Goal: Transaction & Acquisition: Obtain resource

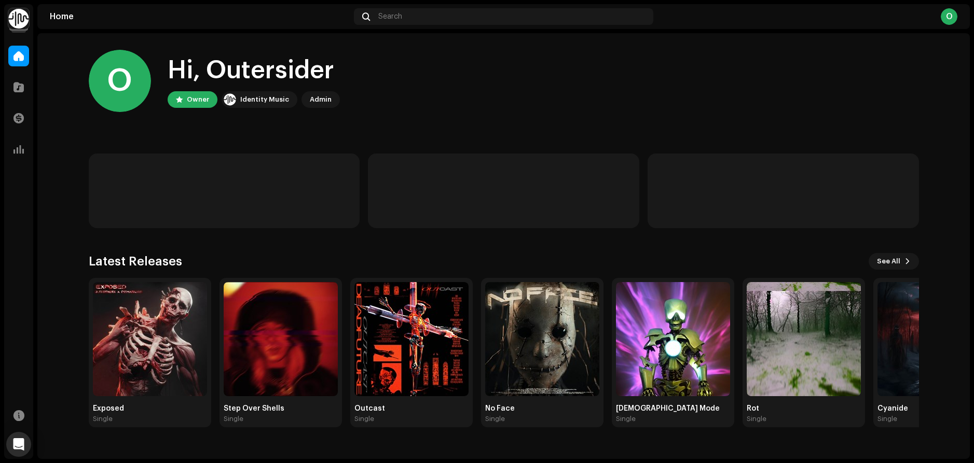
click at [18, 17] on img at bounding box center [18, 18] width 21 height 21
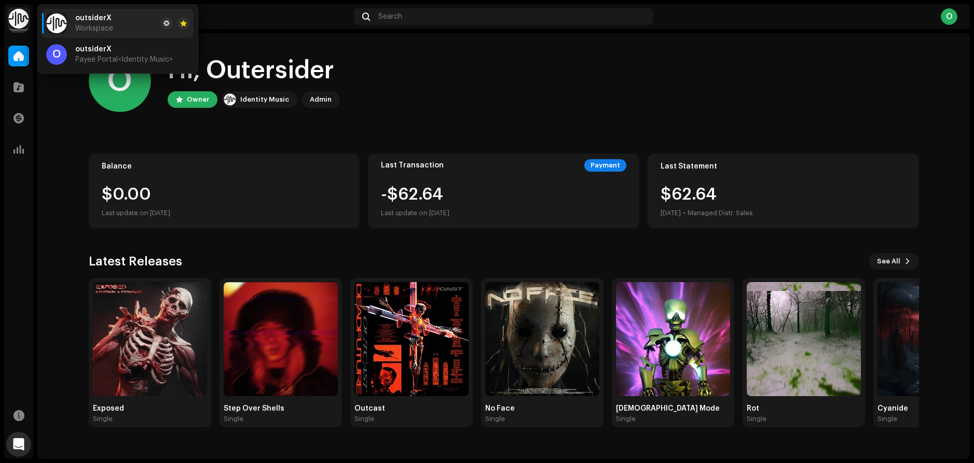
click at [399, 113] on home-user "O Hi, Outersider Owner Identity Music Admin" at bounding box center [504, 89] width 830 height 79
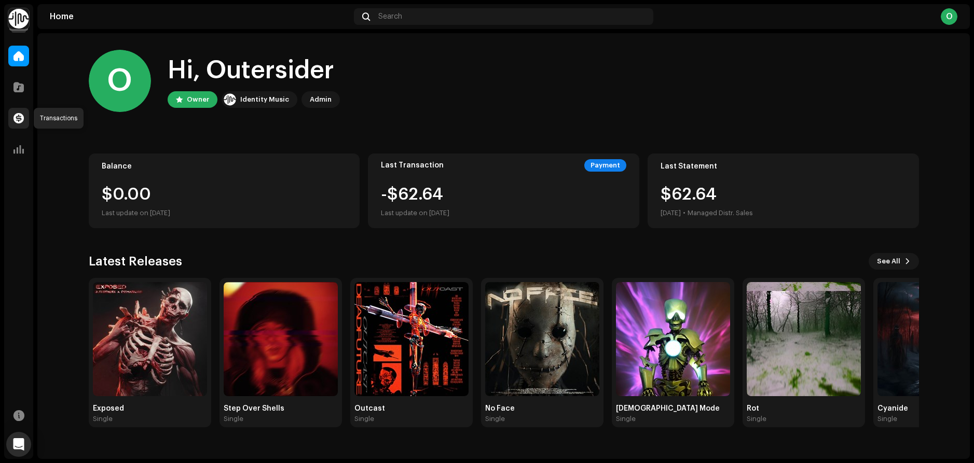
click at [23, 121] on span at bounding box center [18, 118] width 10 height 8
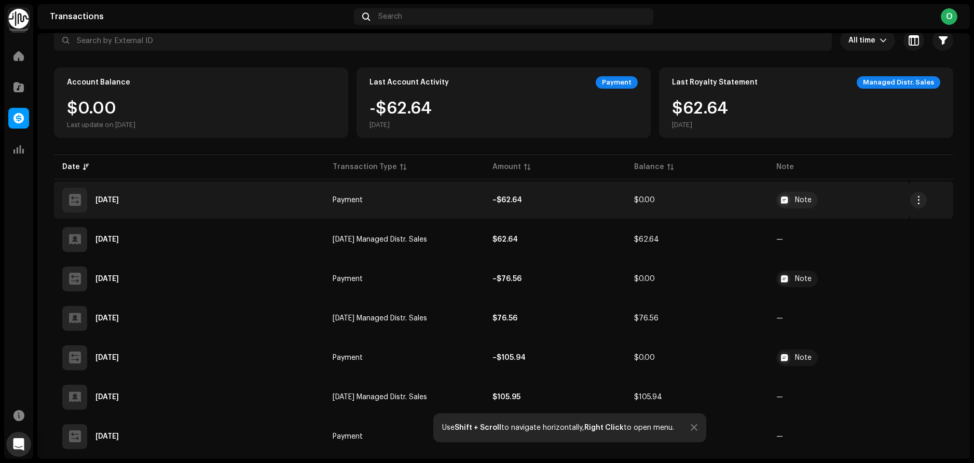
scroll to position [72, 0]
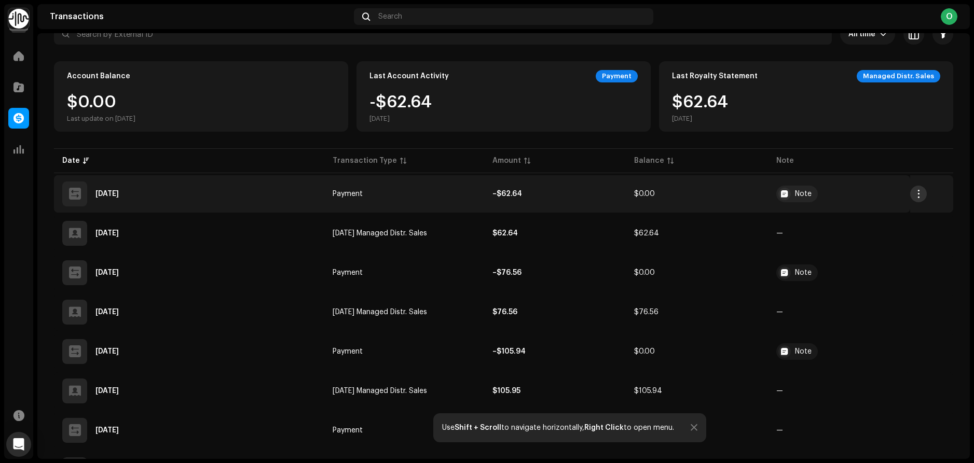
click at [915, 193] on span "button" at bounding box center [918, 194] width 8 height 8
click at [860, 220] on div "View Details" at bounding box center [863, 217] width 96 height 8
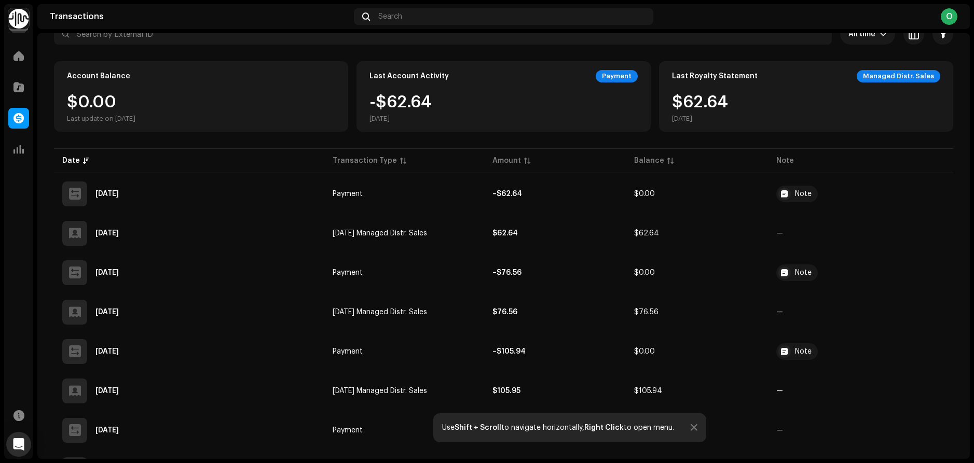
click at [820, 137] on div "Transaction Details Transaction Type Payment Entry Amount – $62.64 Entry Date […" at bounding box center [487, 231] width 974 height 463
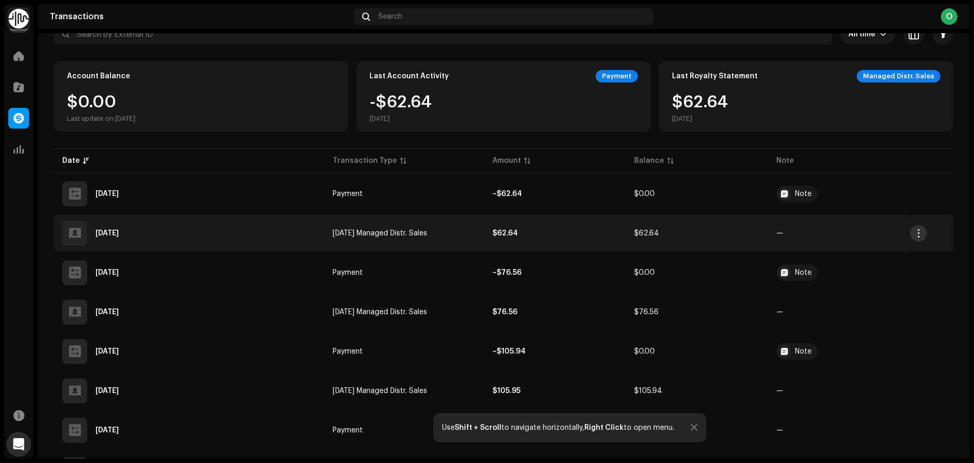
click at [914, 236] on span "button" at bounding box center [918, 233] width 8 height 8
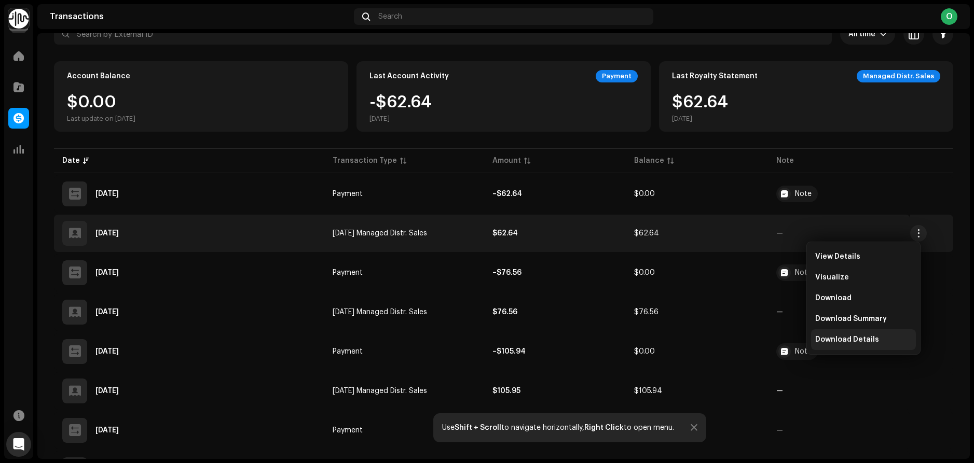
click at [865, 340] on span "Download Details" at bounding box center [847, 340] width 64 height 8
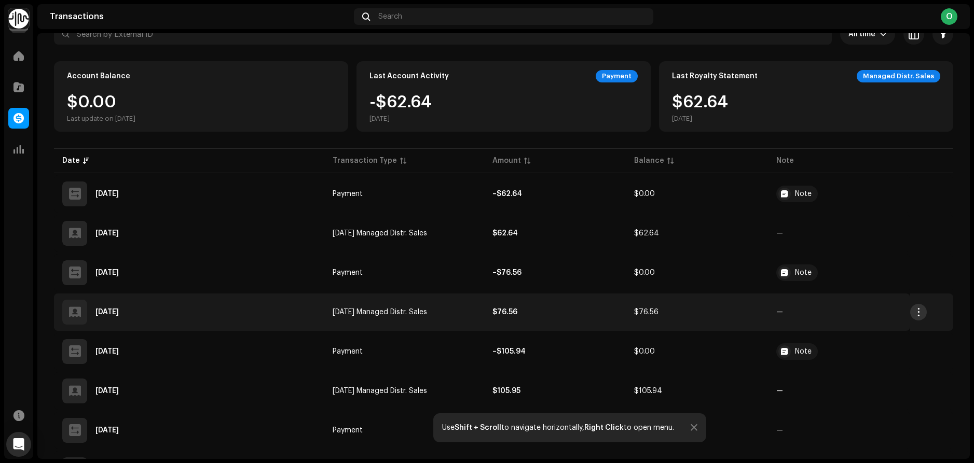
click at [919, 313] on button "button" at bounding box center [918, 312] width 17 height 17
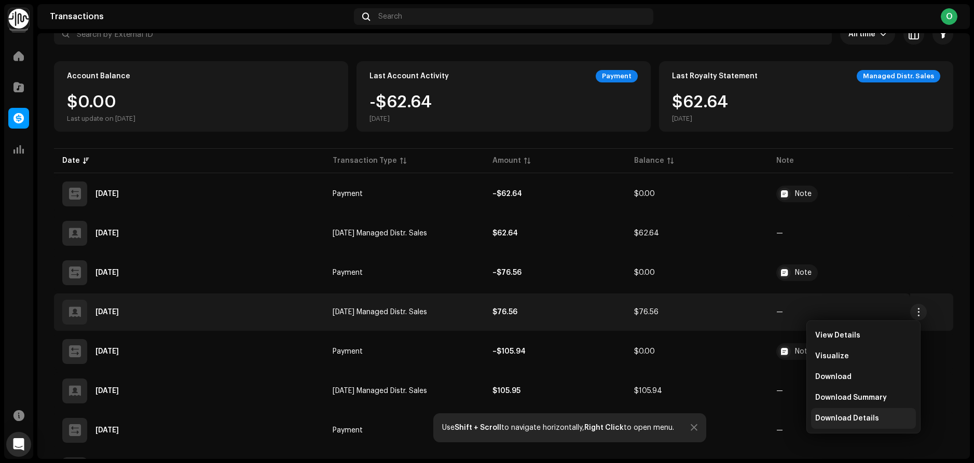
click at [870, 420] on span "Download Details" at bounding box center [847, 418] width 64 height 8
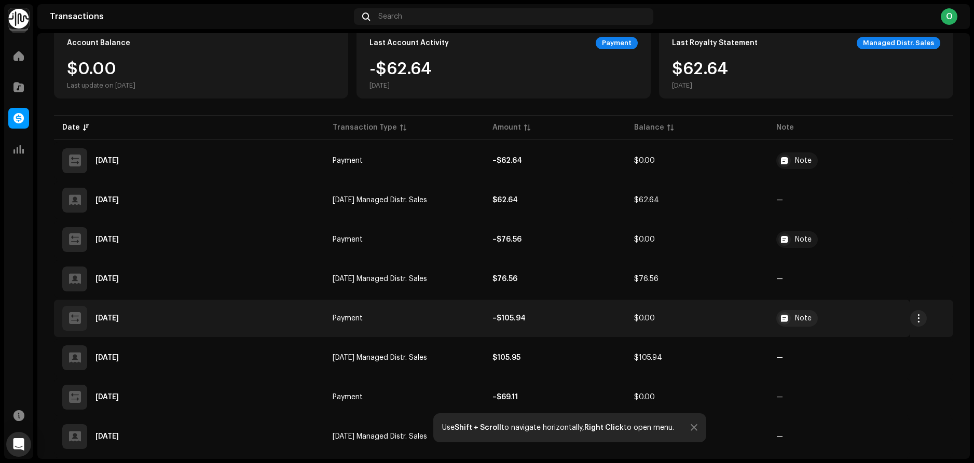
scroll to position [105, 0]
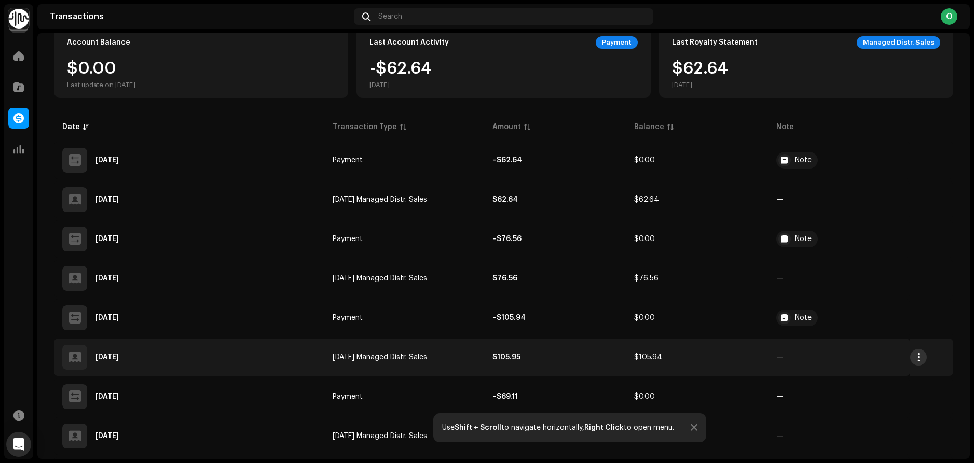
click at [914, 357] on span "button" at bounding box center [918, 357] width 8 height 8
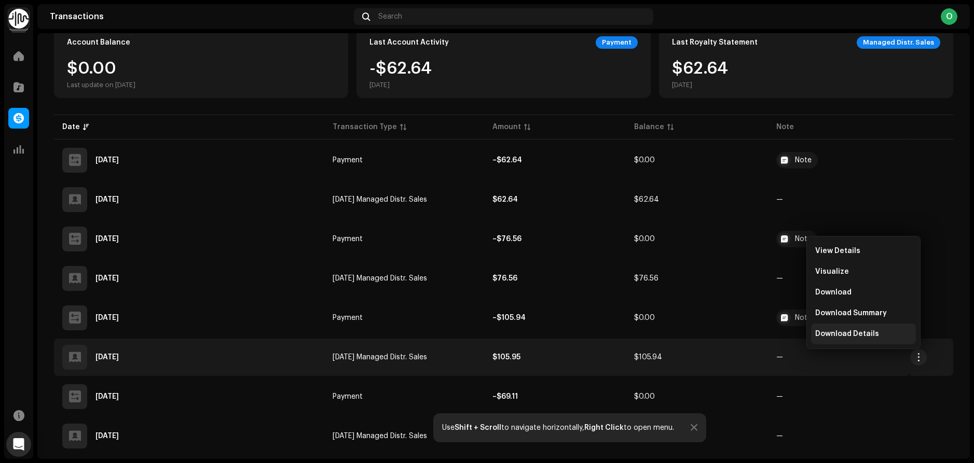
click at [872, 339] on div "Download Details" at bounding box center [863, 334] width 105 height 21
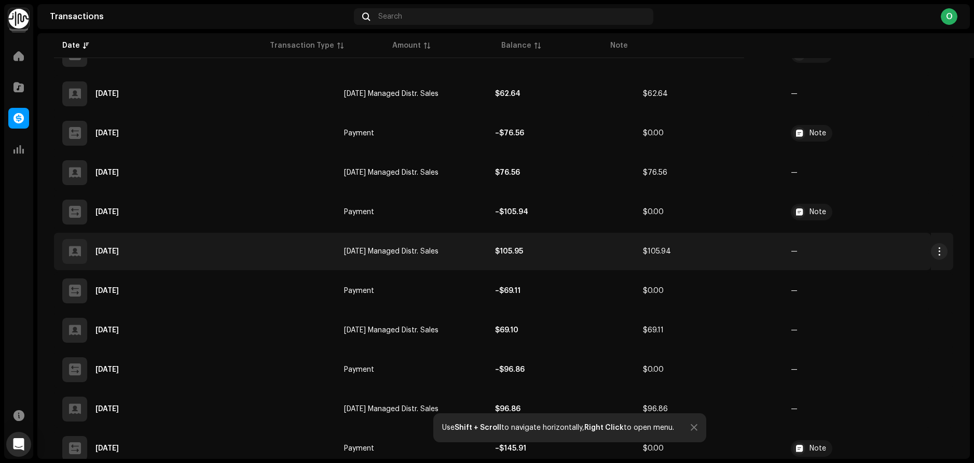
scroll to position [217, 0]
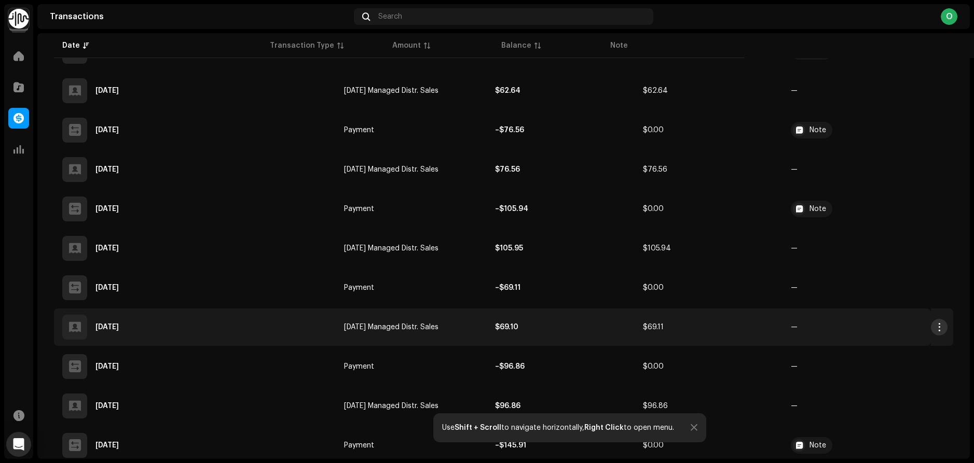
click at [935, 330] on span "button" at bounding box center [939, 327] width 8 height 8
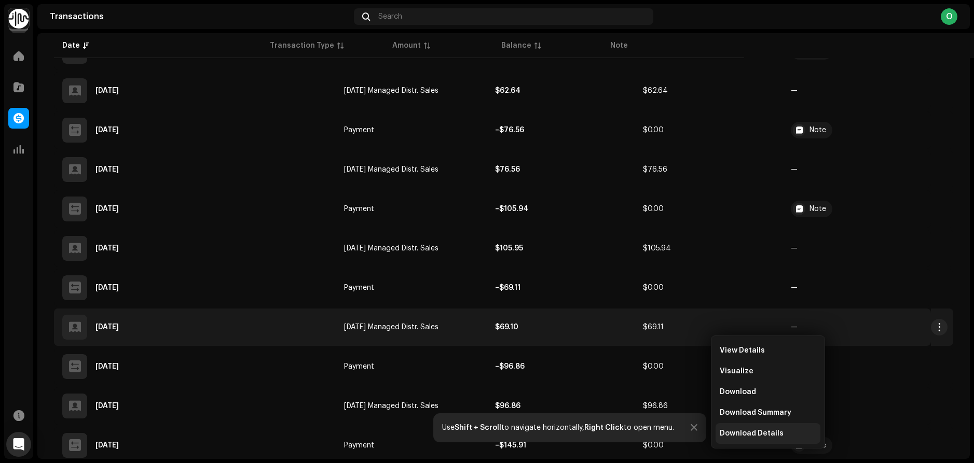
click at [749, 434] on span "Download Details" at bounding box center [751, 433] width 64 height 8
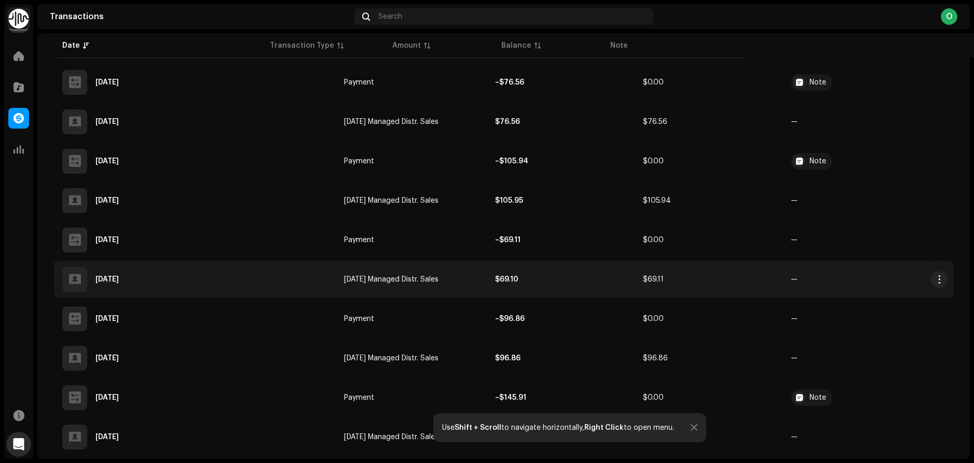
scroll to position [265, 0]
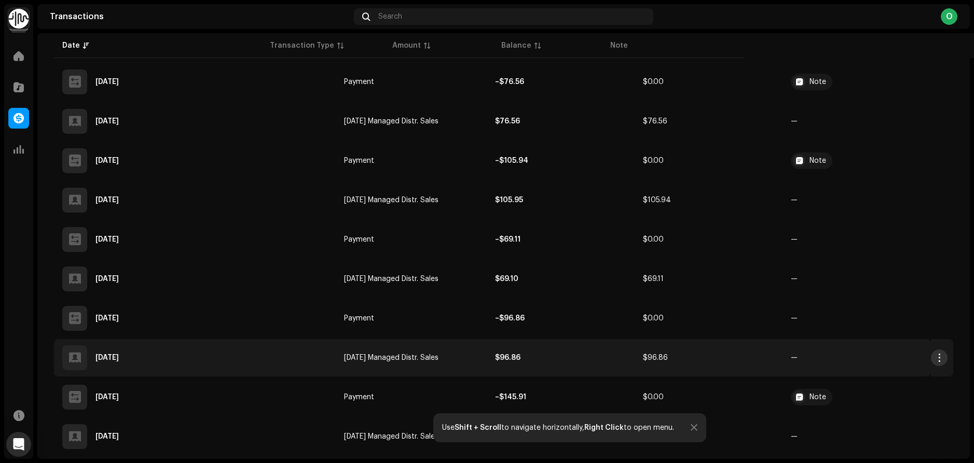
click at [935, 359] on span "button" at bounding box center [939, 358] width 8 height 8
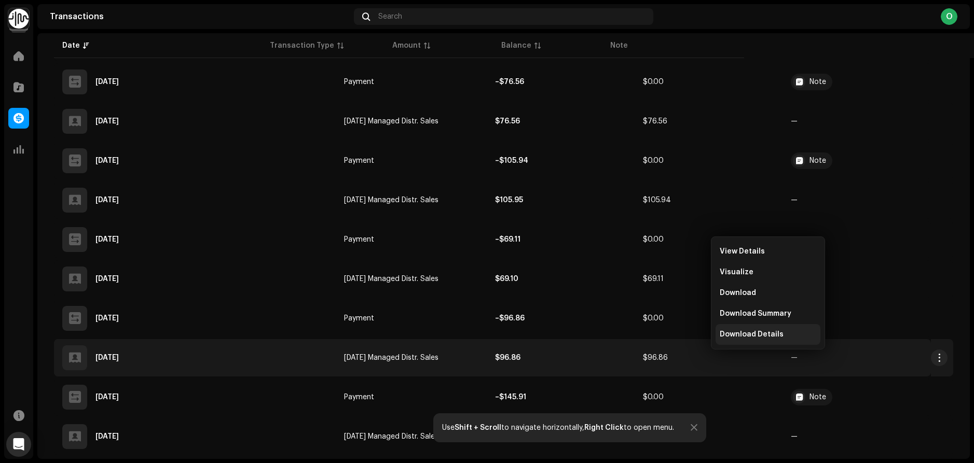
click at [736, 337] on span "Download Details" at bounding box center [751, 334] width 64 height 8
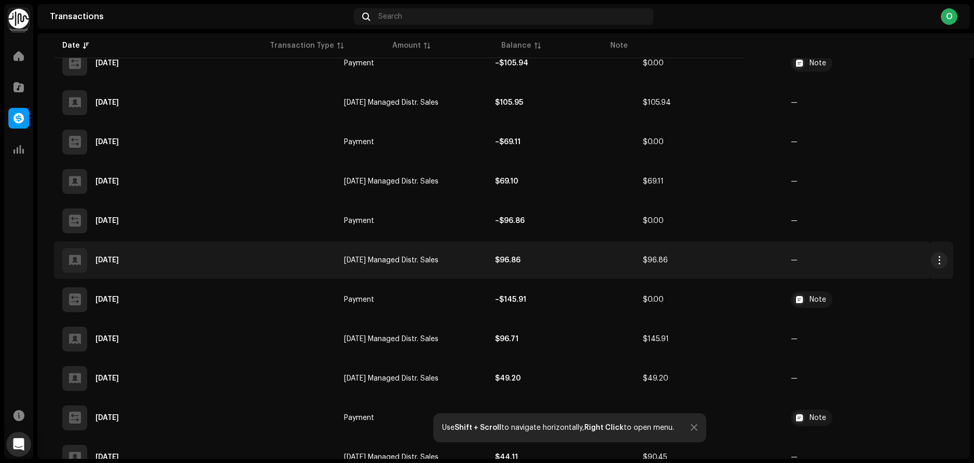
scroll to position [365, 0]
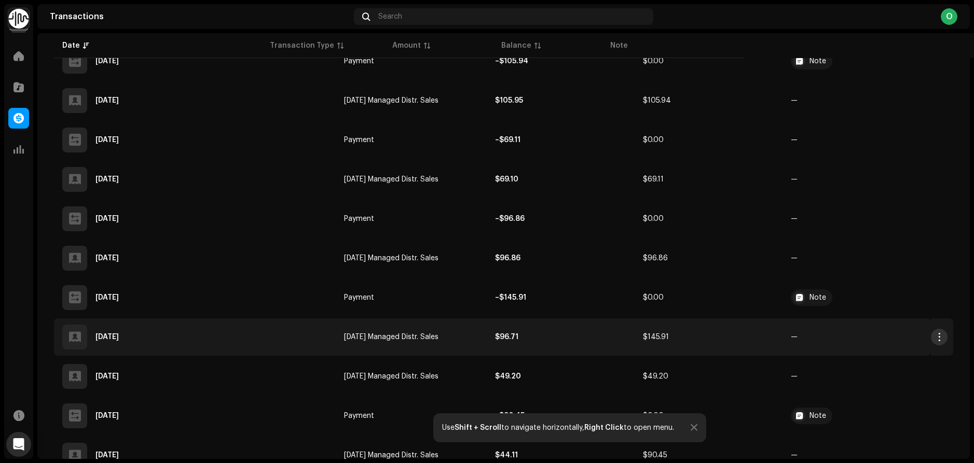
click at [931, 342] on button "button" at bounding box center [939, 337] width 17 height 17
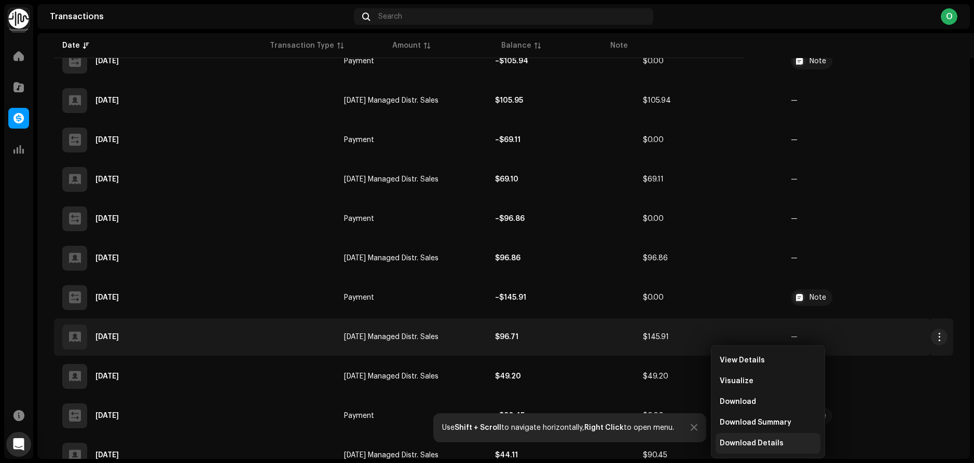
click at [743, 440] on span "Download Details" at bounding box center [751, 443] width 64 height 8
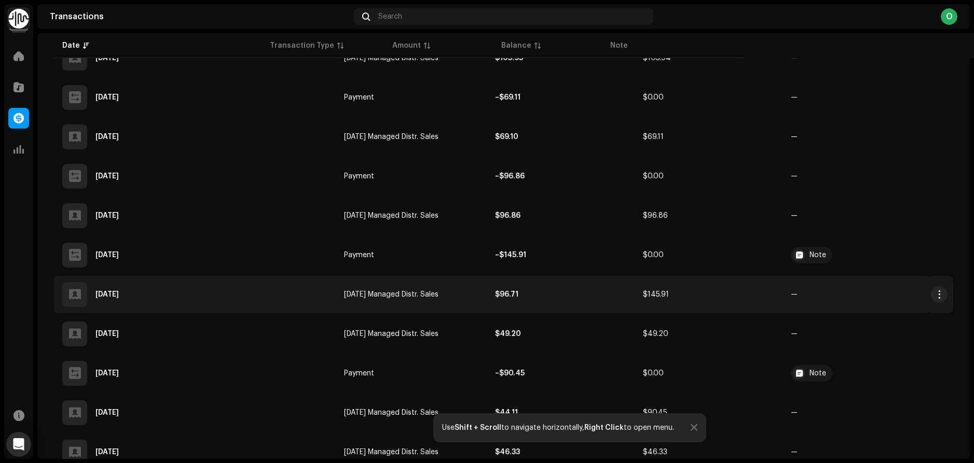
scroll to position [408, 0]
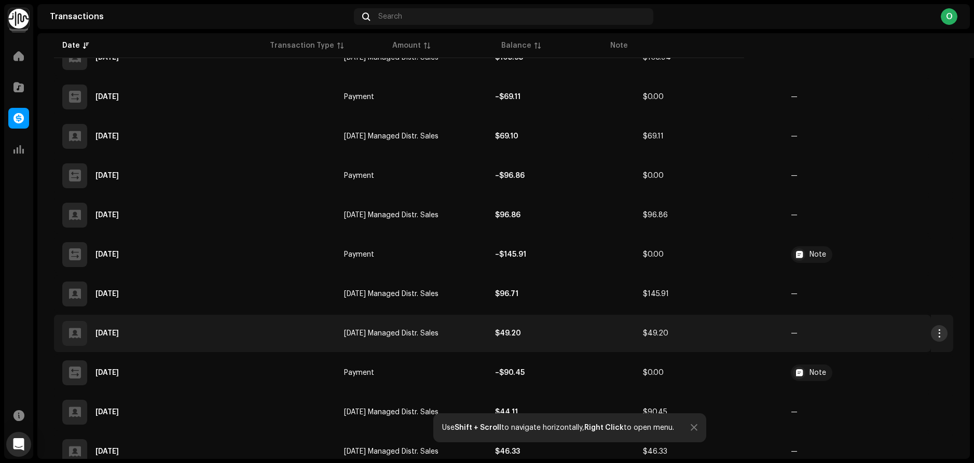
click at [935, 332] on span "button" at bounding box center [939, 333] width 8 height 8
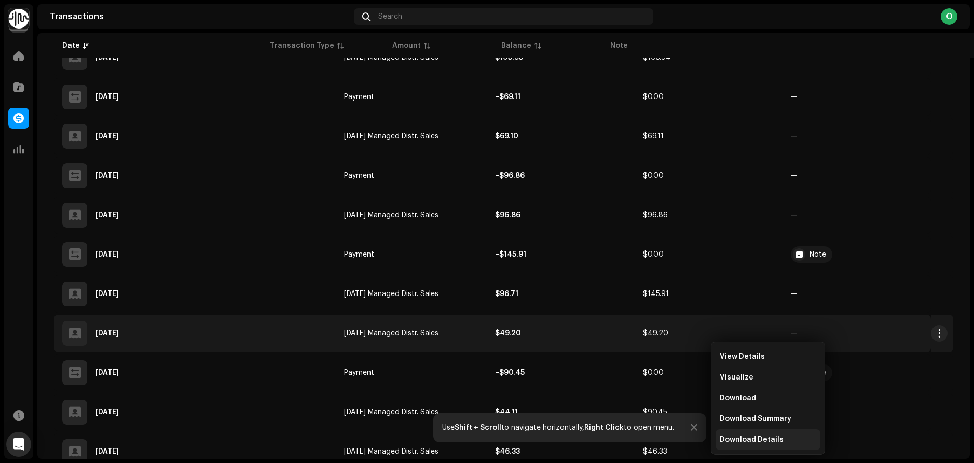
click at [757, 443] on span "Download Details" at bounding box center [751, 440] width 64 height 8
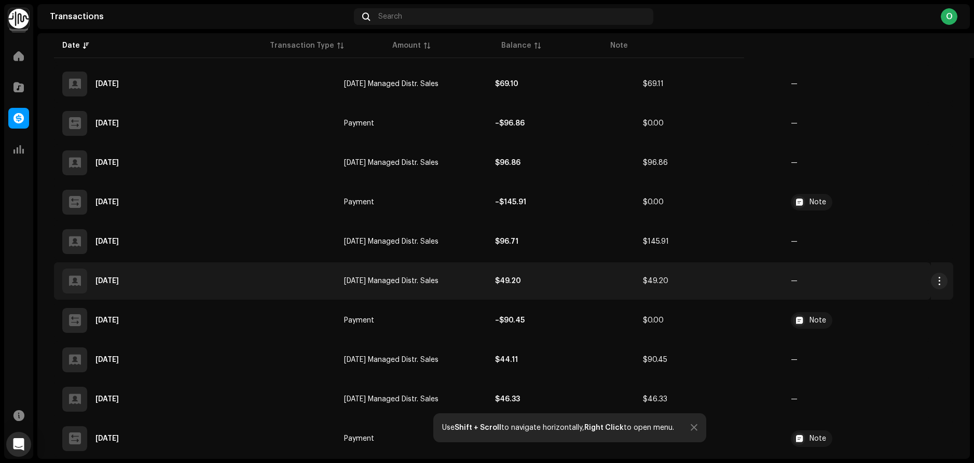
scroll to position [465, 0]
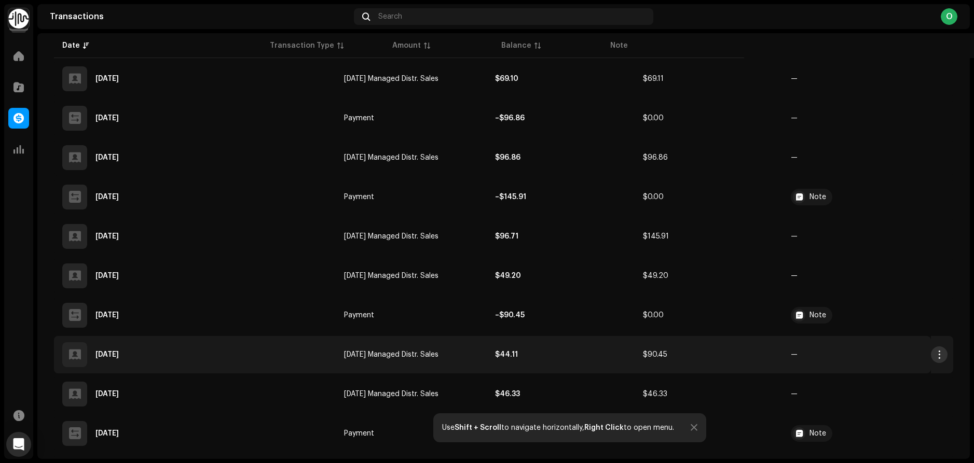
click at [935, 355] on span "button" at bounding box center [939, 355] width 8 height 8
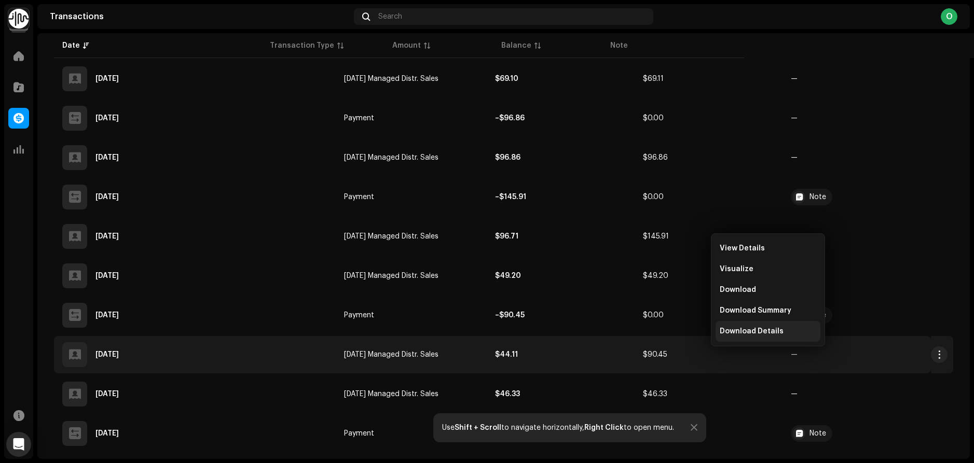
click at [738, 331] on span "Download Details" at bounding box center [751, 331] width 64 height 8
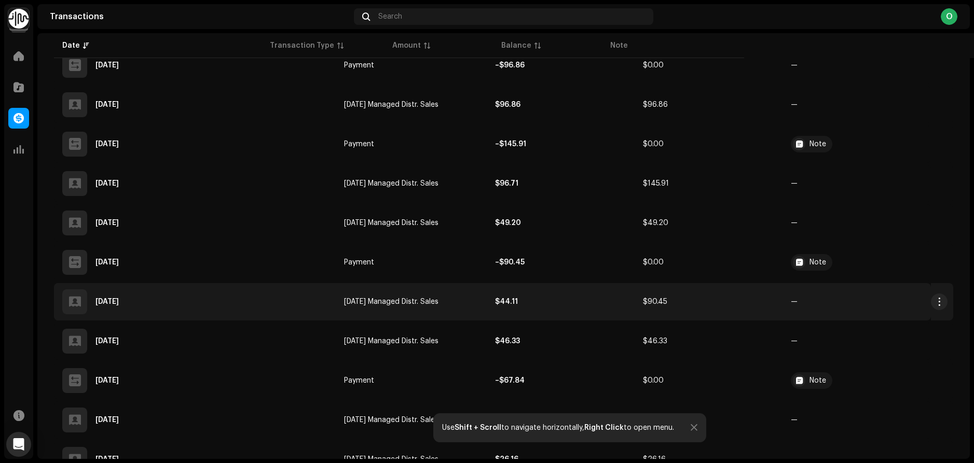
scroll to position [519, 0]
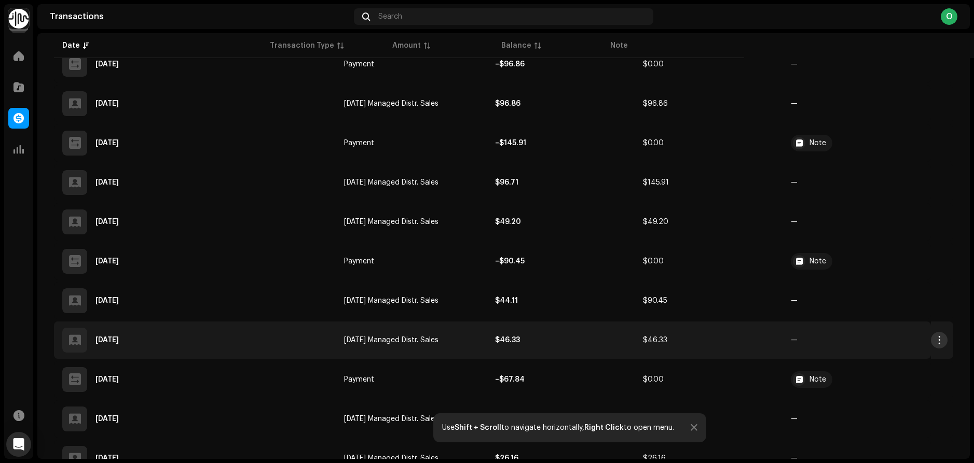
click at [935, 343] on span "button" at bounding box center [939, 340] width 8 height 8
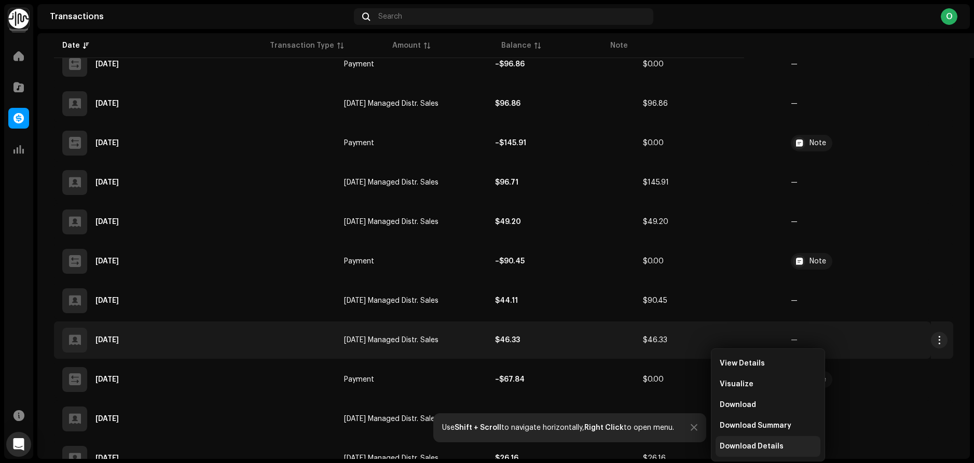
click at [749, 446] on span "Download Details" at bounding box center [751, 446] width 64 height 8
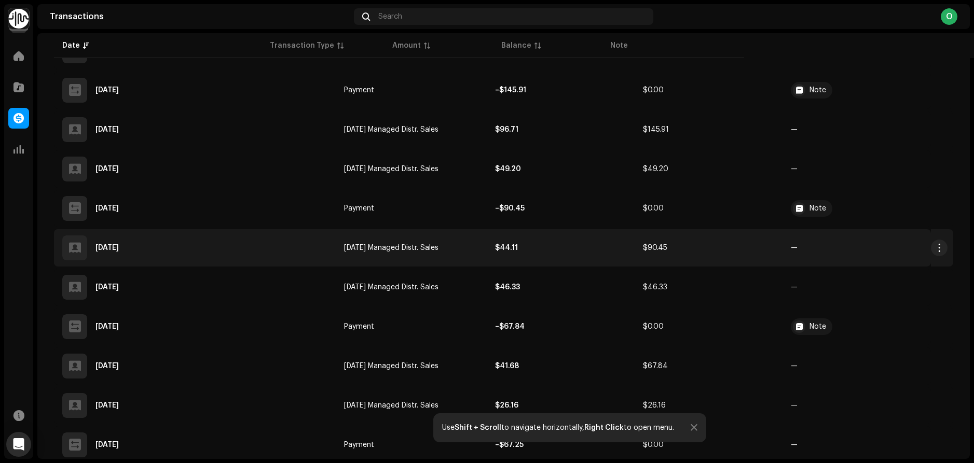
scroll to position [574, 0]
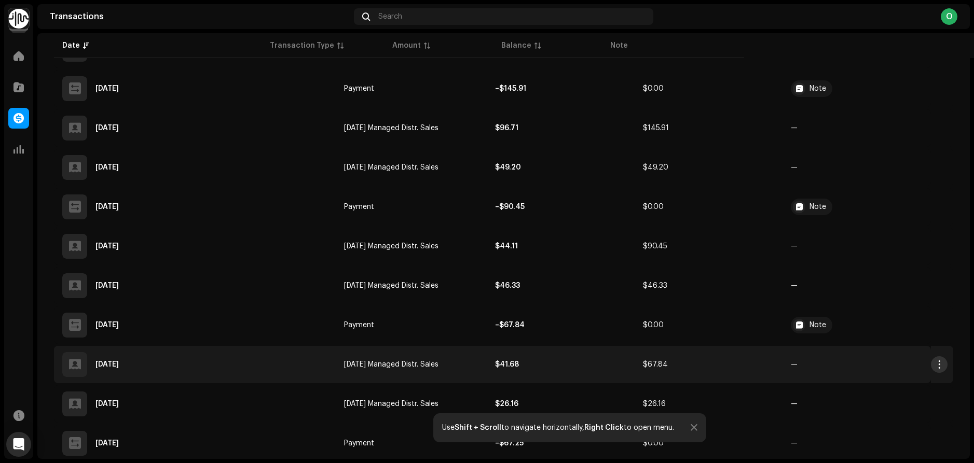
click at [935, 365] on span "button" at bounding box center [939, 365] width 8 height 8
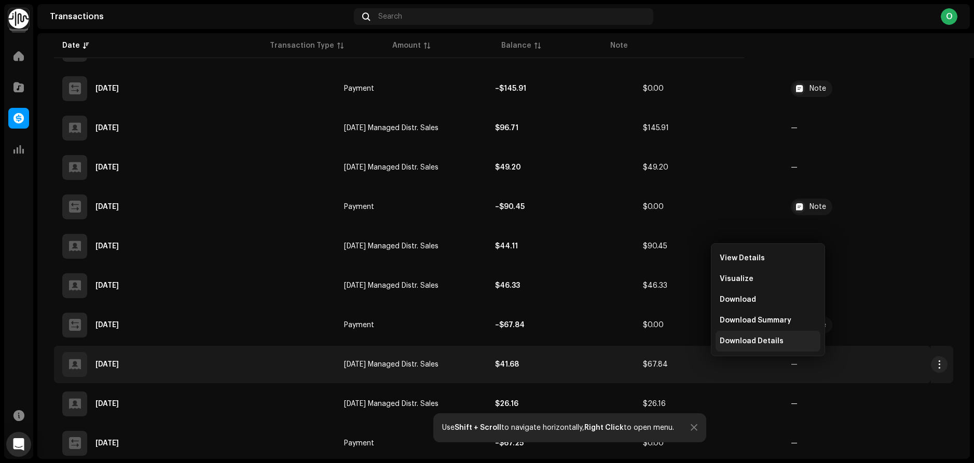
click at [732, 338] on span "Download Details" at bounding box center [751, 341] width 64 height 8
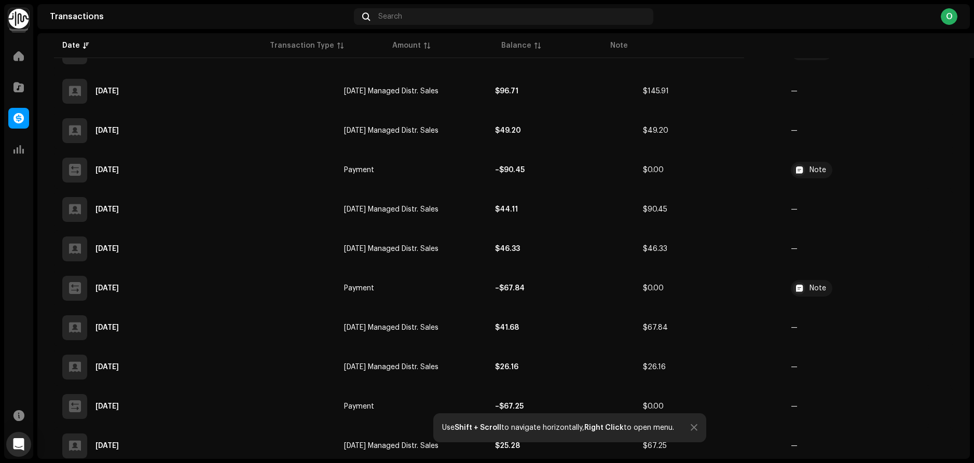
scroll to position [625, 0]
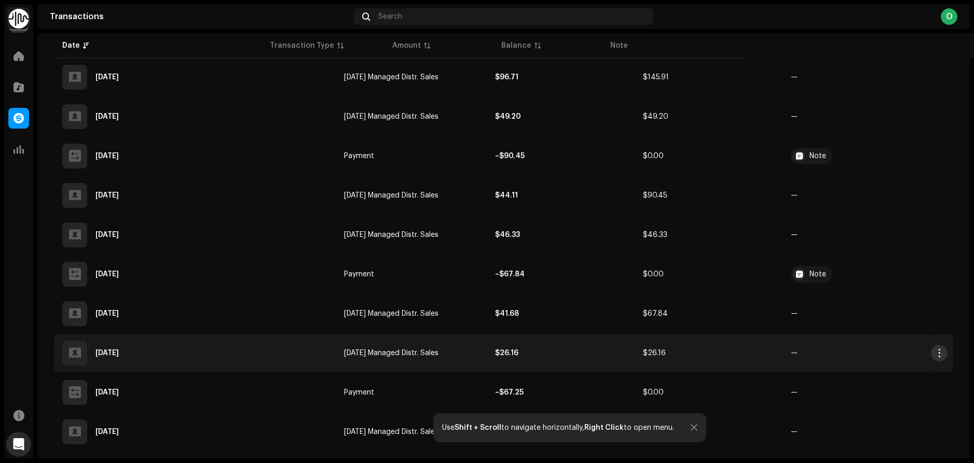
click at [935, 354] on span "button" at bounding box center [939, 353] width 8 height 8
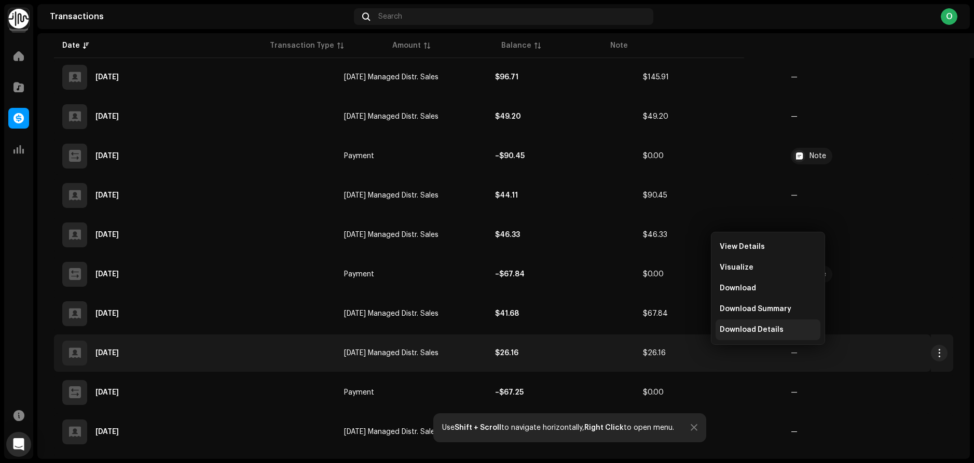
click at [741, 330] on span "Download Details" at bounding box center [751, 330] width 64 height 8
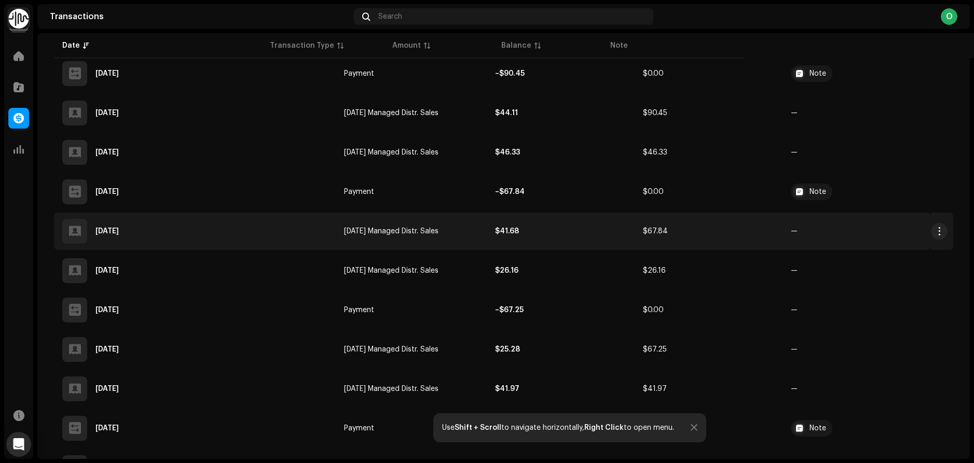
scroll to position [721, 0]
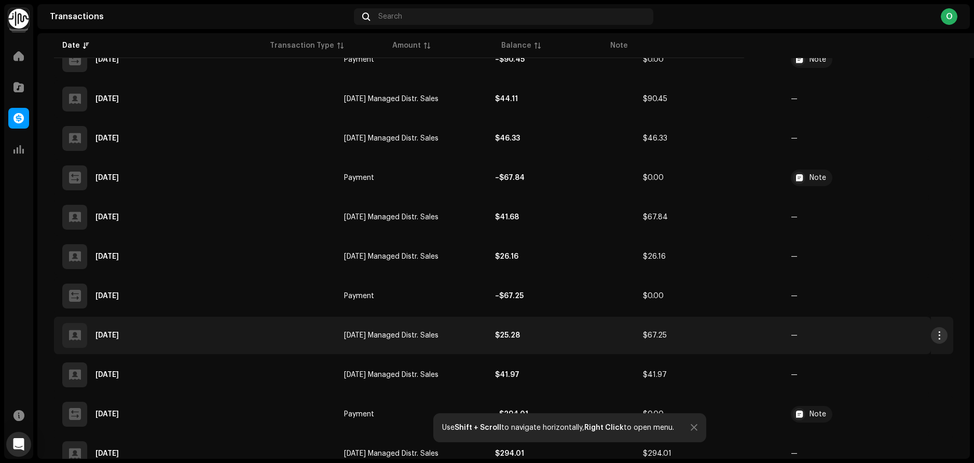
click at [935, 336] on span "button" at bounding box center [939, 335] width 8 height 8
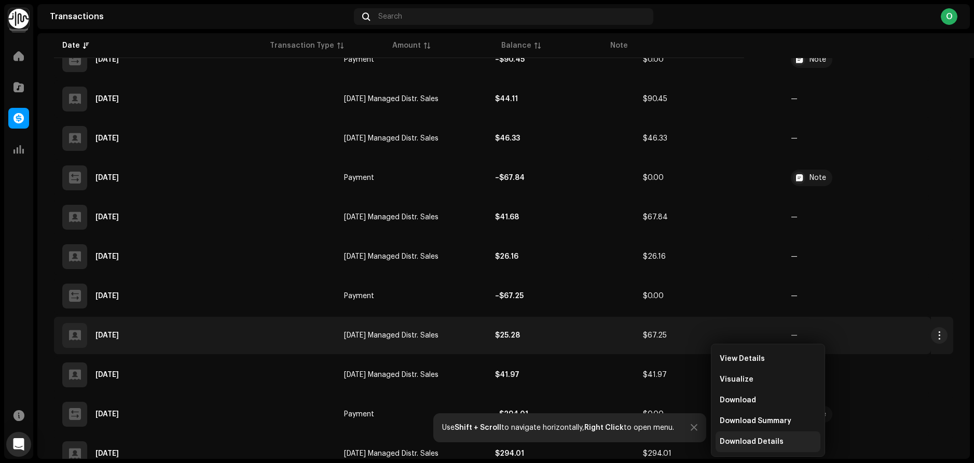
click at [743, 442] on span "Download Details" at bounding box center [751, 442] width 64 height 8
